Goal: Task Accomplishment & Management: Use online tool/utility

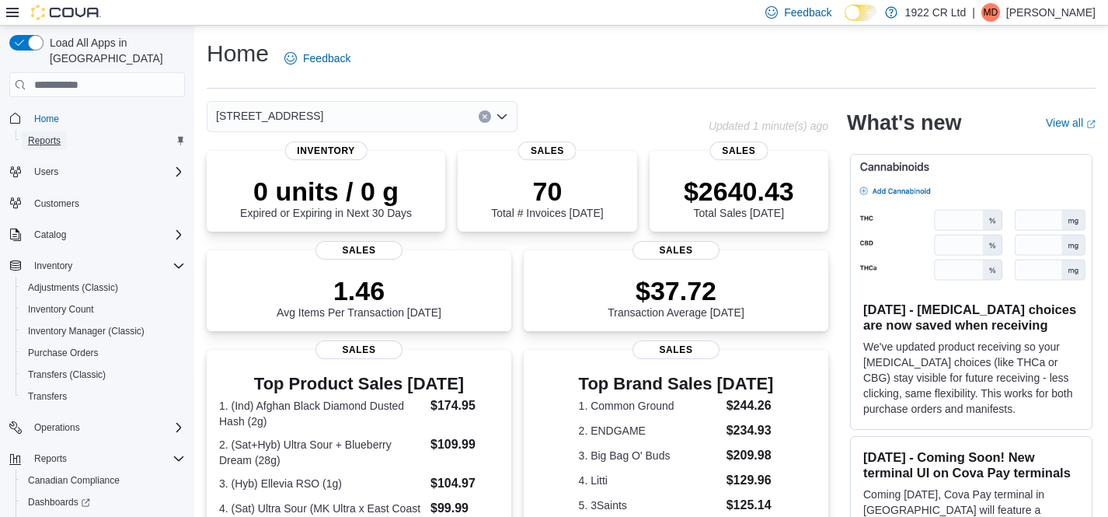
click at [56, 134] on span "Reports" at bounding box center [44, 140] width 33 height 12
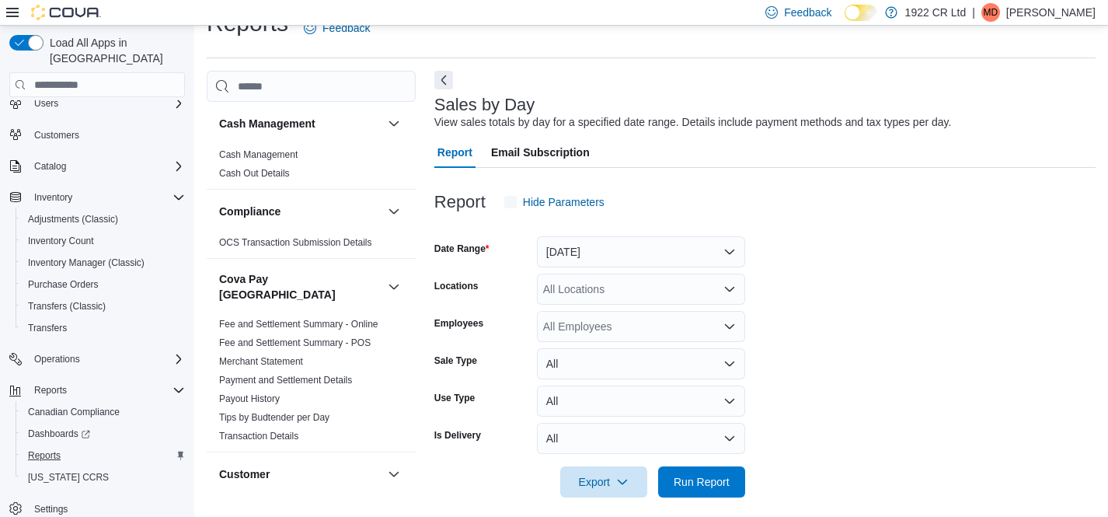
scroll to position [36, 0]
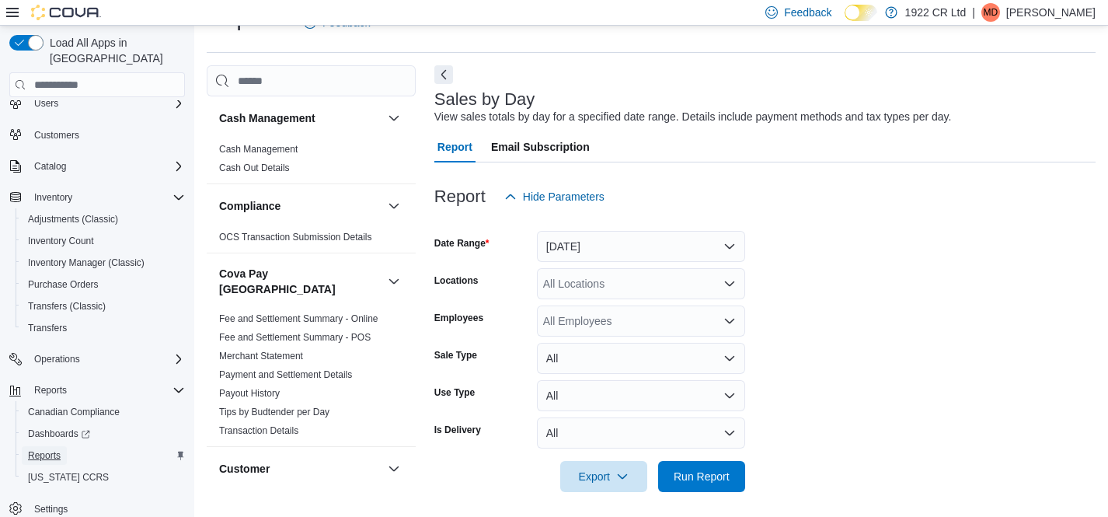
click at [51, 449] on span "Reports" at bounding box center [44, 455] width 33 height 12
click at [640, 287] on div "All Locations" at bounding box center [641, 283] width 208 height 31
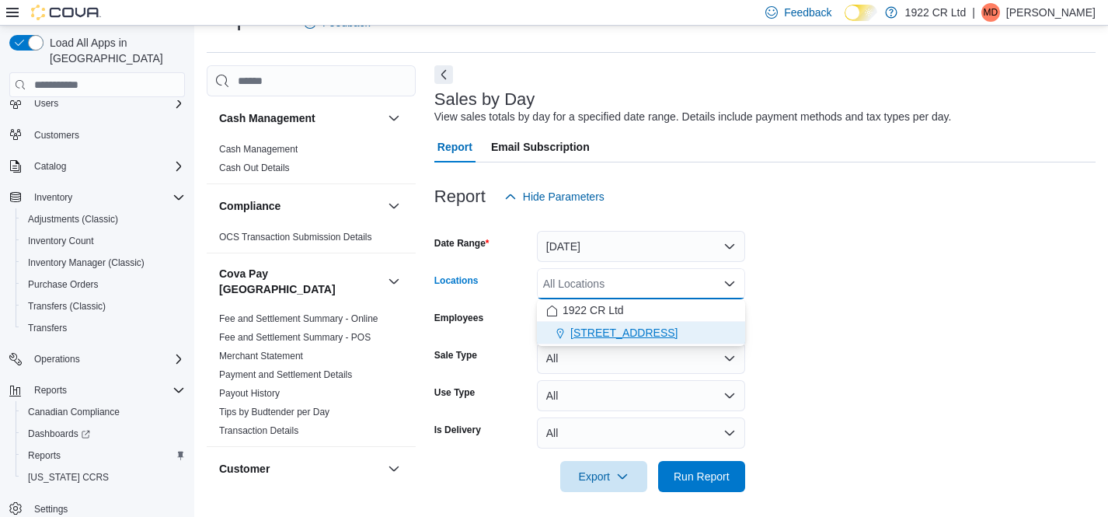
click at [686, 327] on div "[STREET_ADDRESS]" at bounding box center [641, 333] width 190 height 16
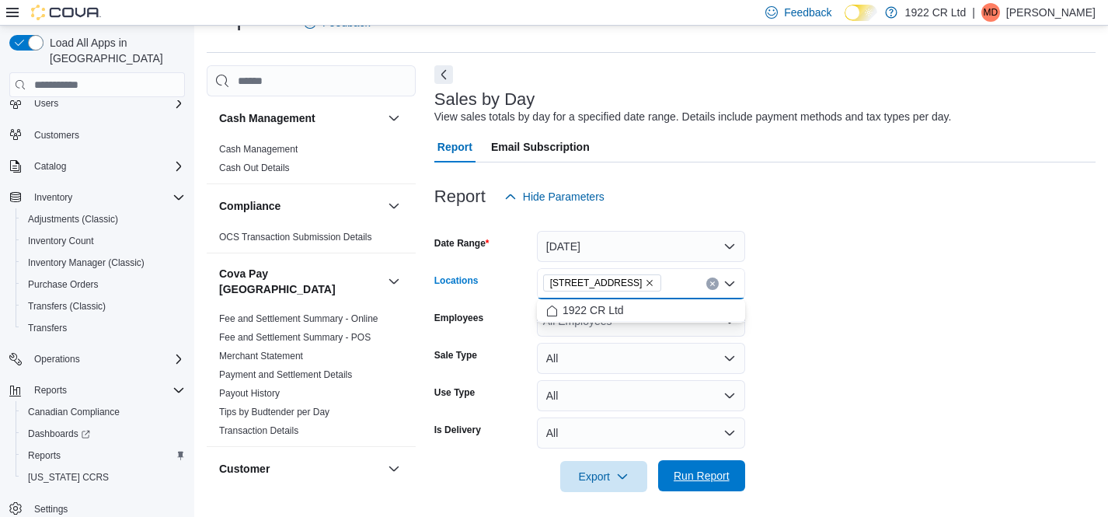
click at [709, 471] on span "Run Report" at bounding box center [702, 476] width 56 height 16
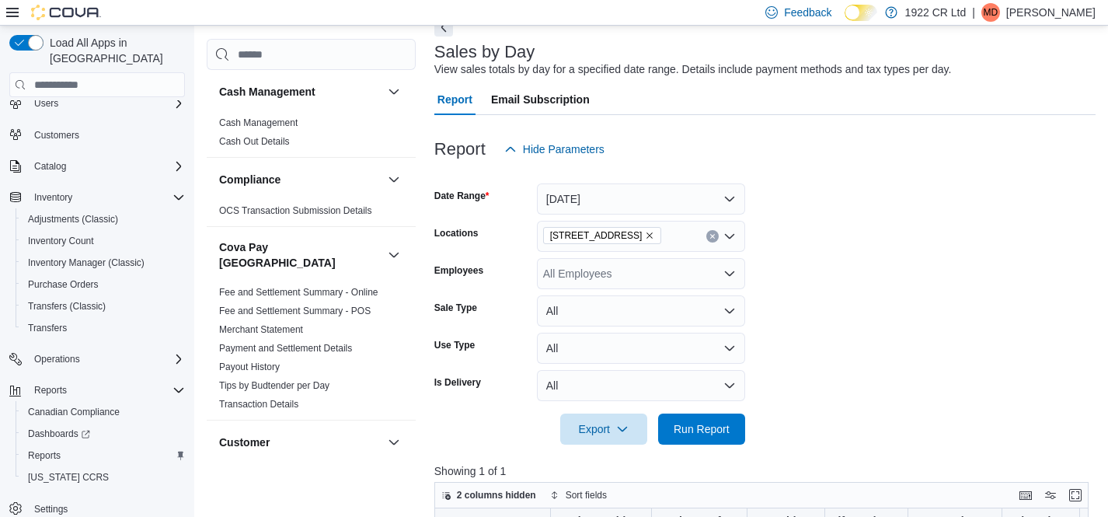
scroll to position [84, 0]
click at [706, 428] on span "Run Report" at bounding box center [702, 428] width 56 height 16
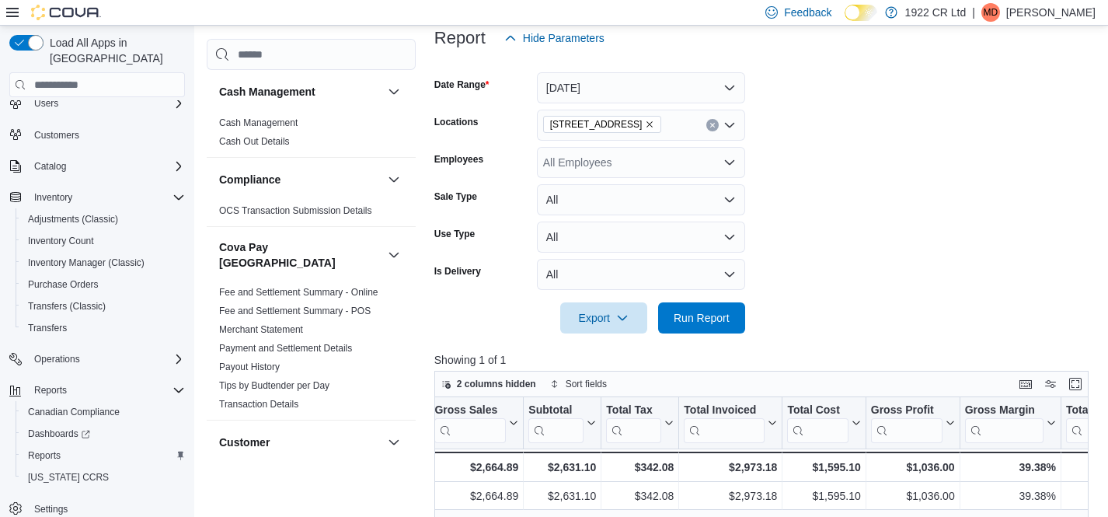
scroll to position [71, 0]
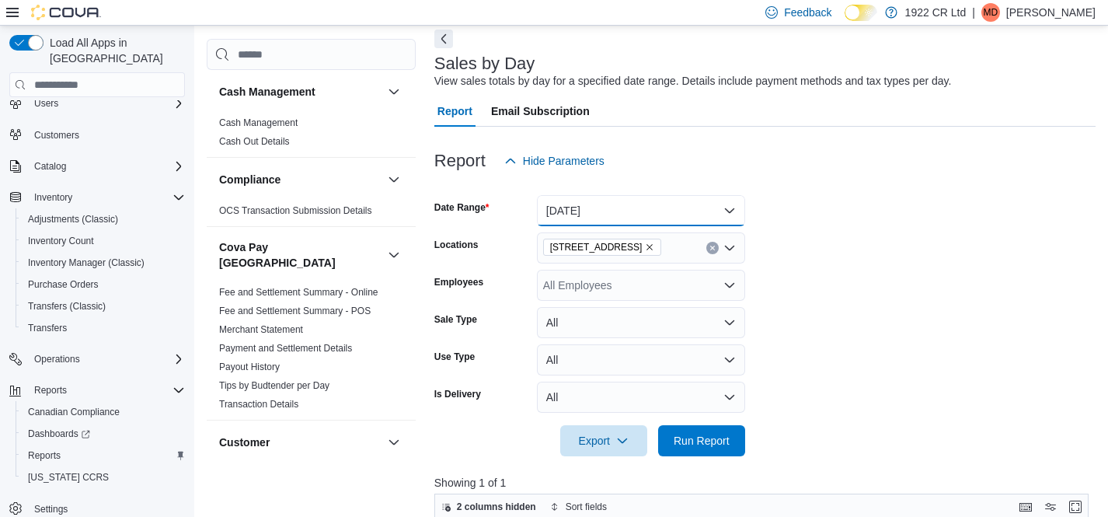
click at [708, 207] on button "[DATE]" at bounding box center [641, 210] width 208 height 31
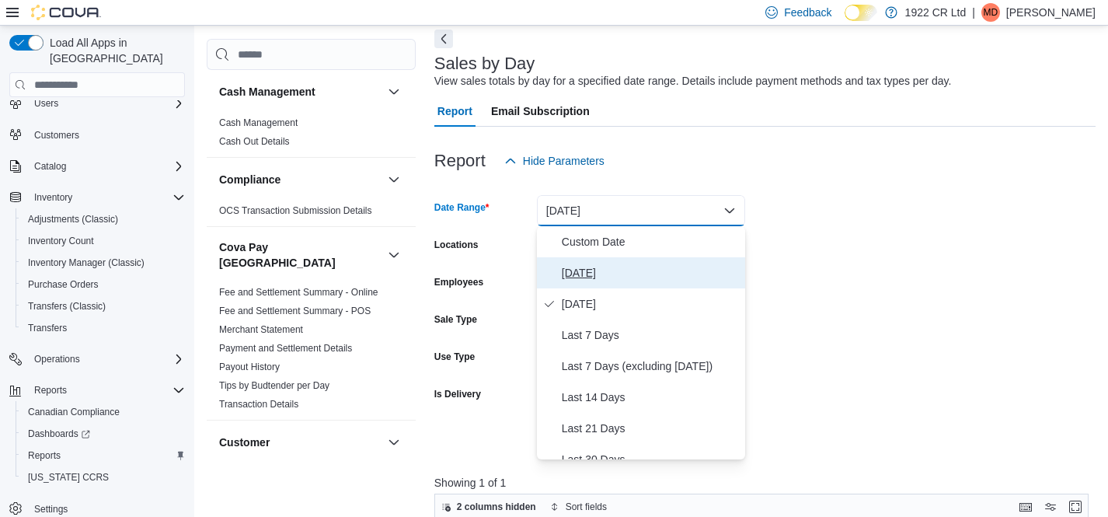
click at [584, 276] on span "[DATE]" at bounding box center [650, 272] width 177 height 19
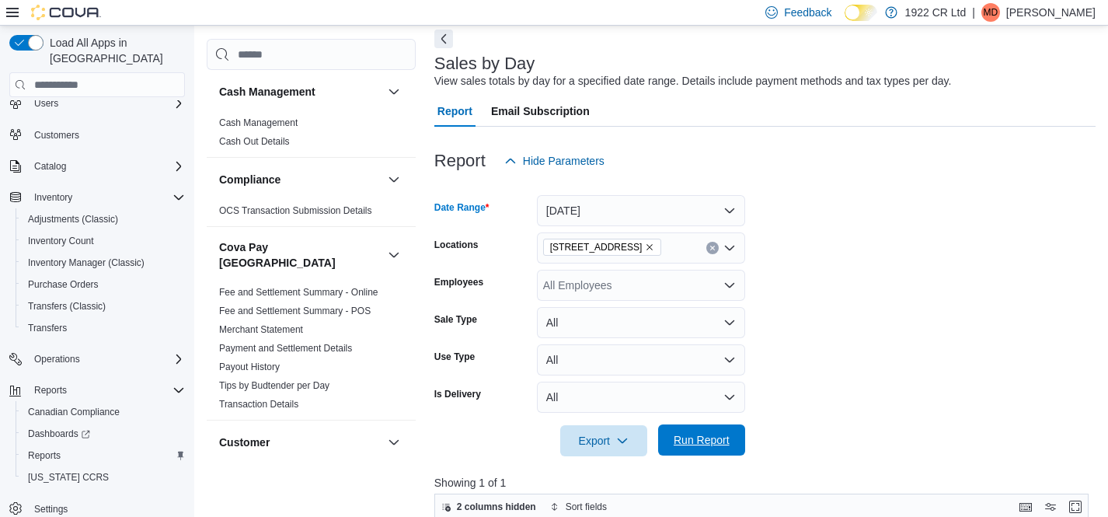
click at [691, 444] on span "Run Report" at bounding box center [702, 440] width 56 height 16
